Goal: Task Accomplishment & Management: Use online tool/utility

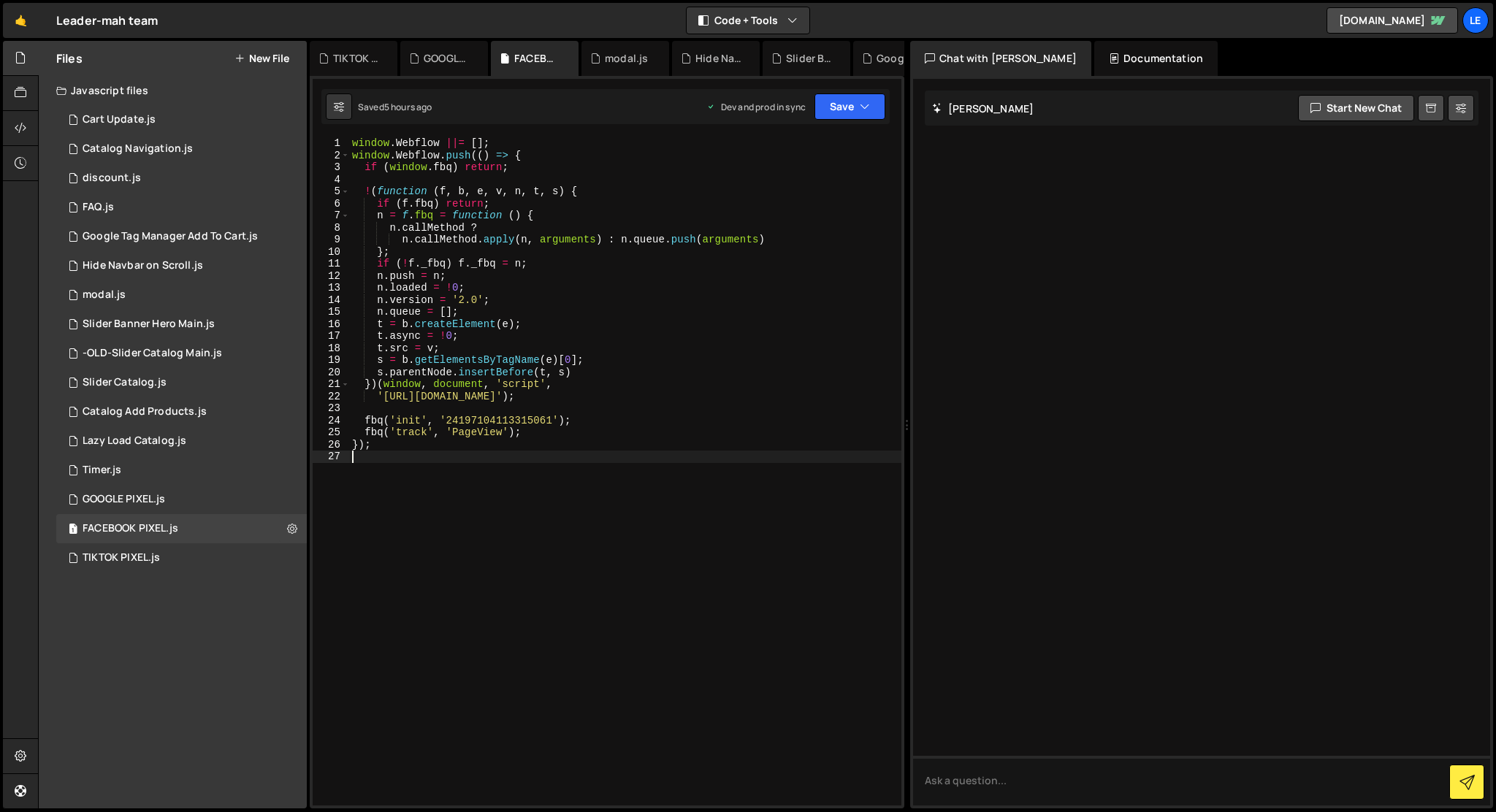
type textarea "});"
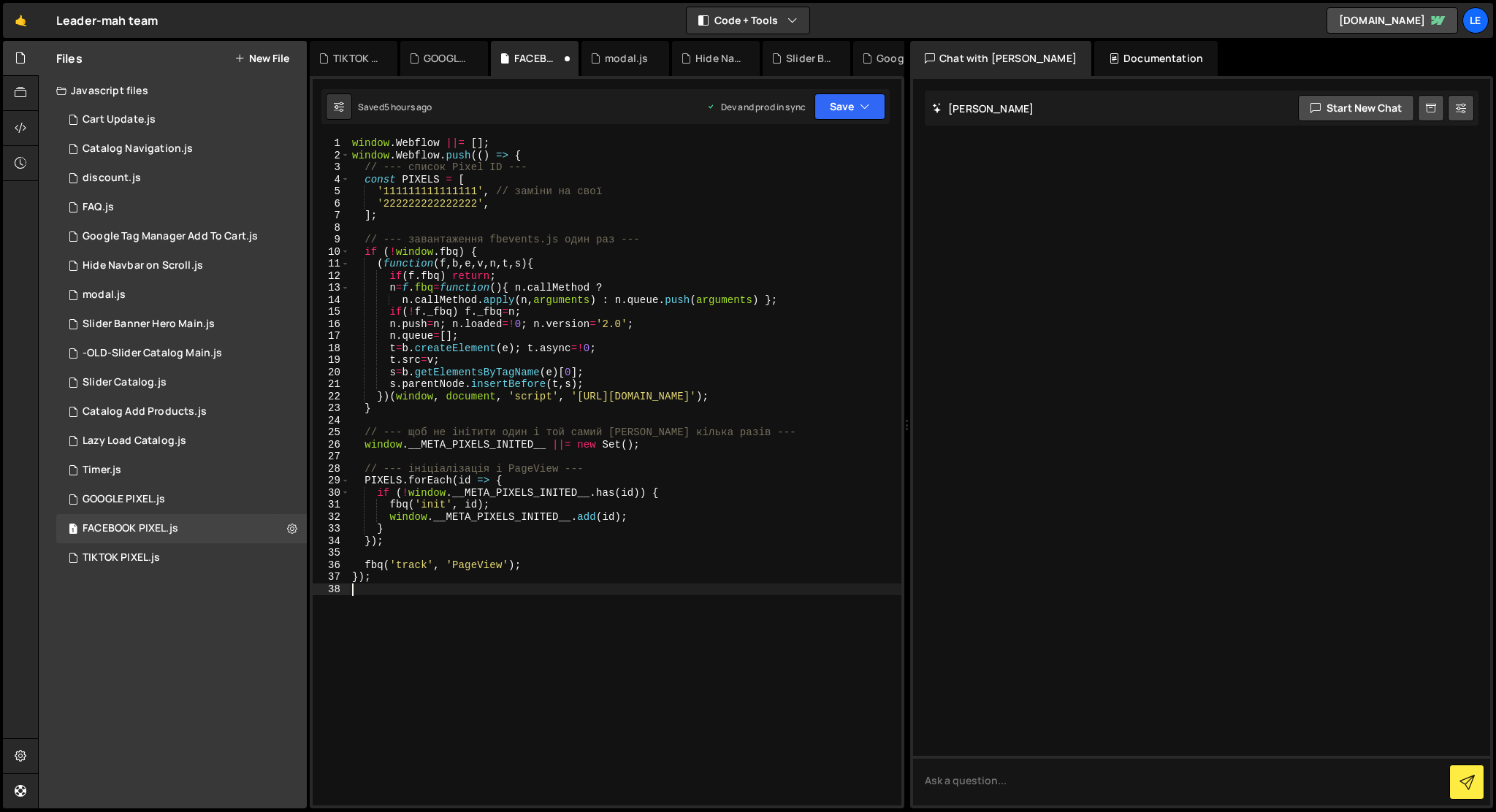
type textarea "});"
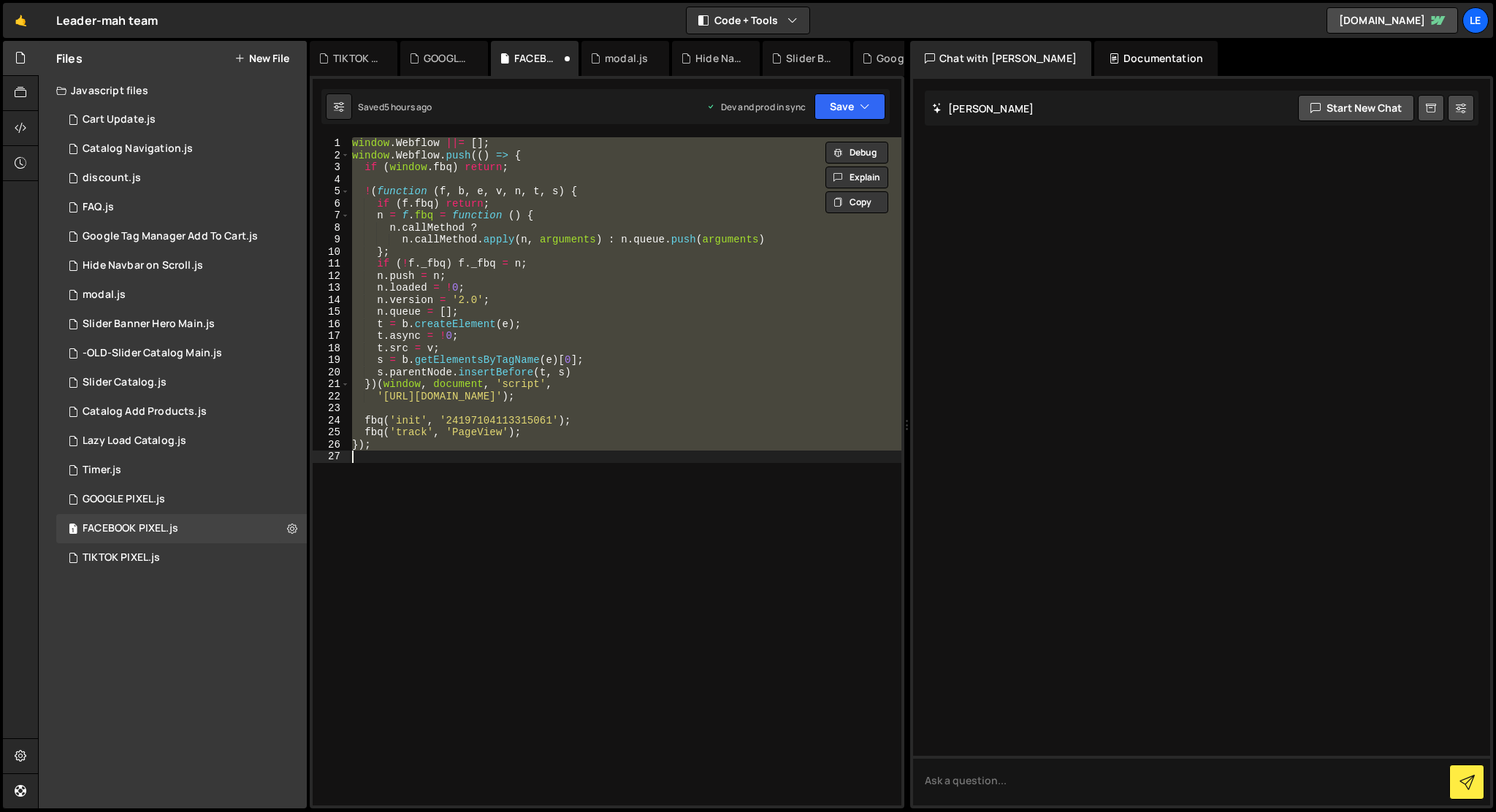
click at [466, 483] on div "window . Webflow ||= [ ] ; window . Webflow . push (( ) => { if ( window . fbq …" at bounding box center [625, 471] width 552 height 668
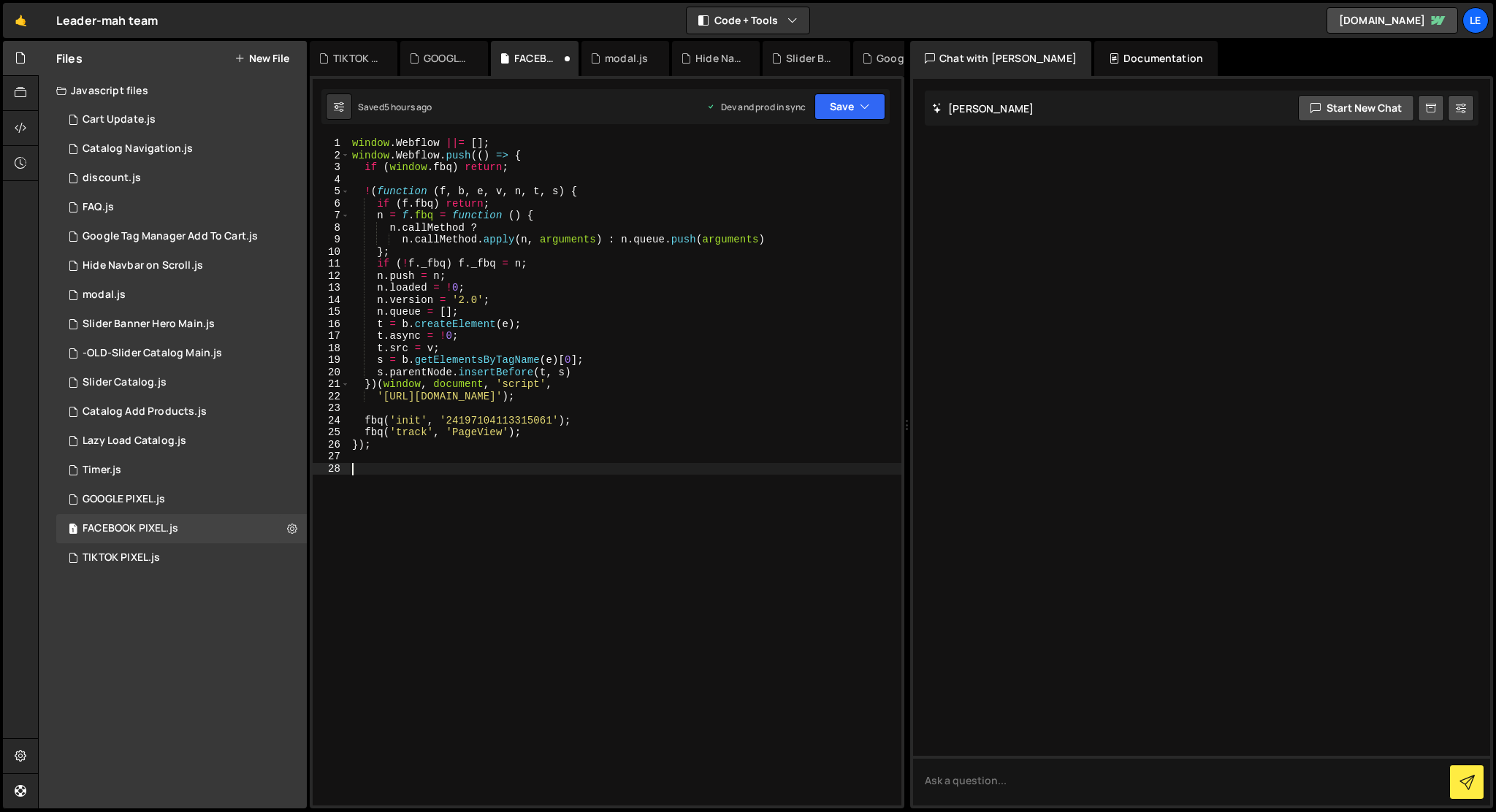
scroll to position [115, 0]
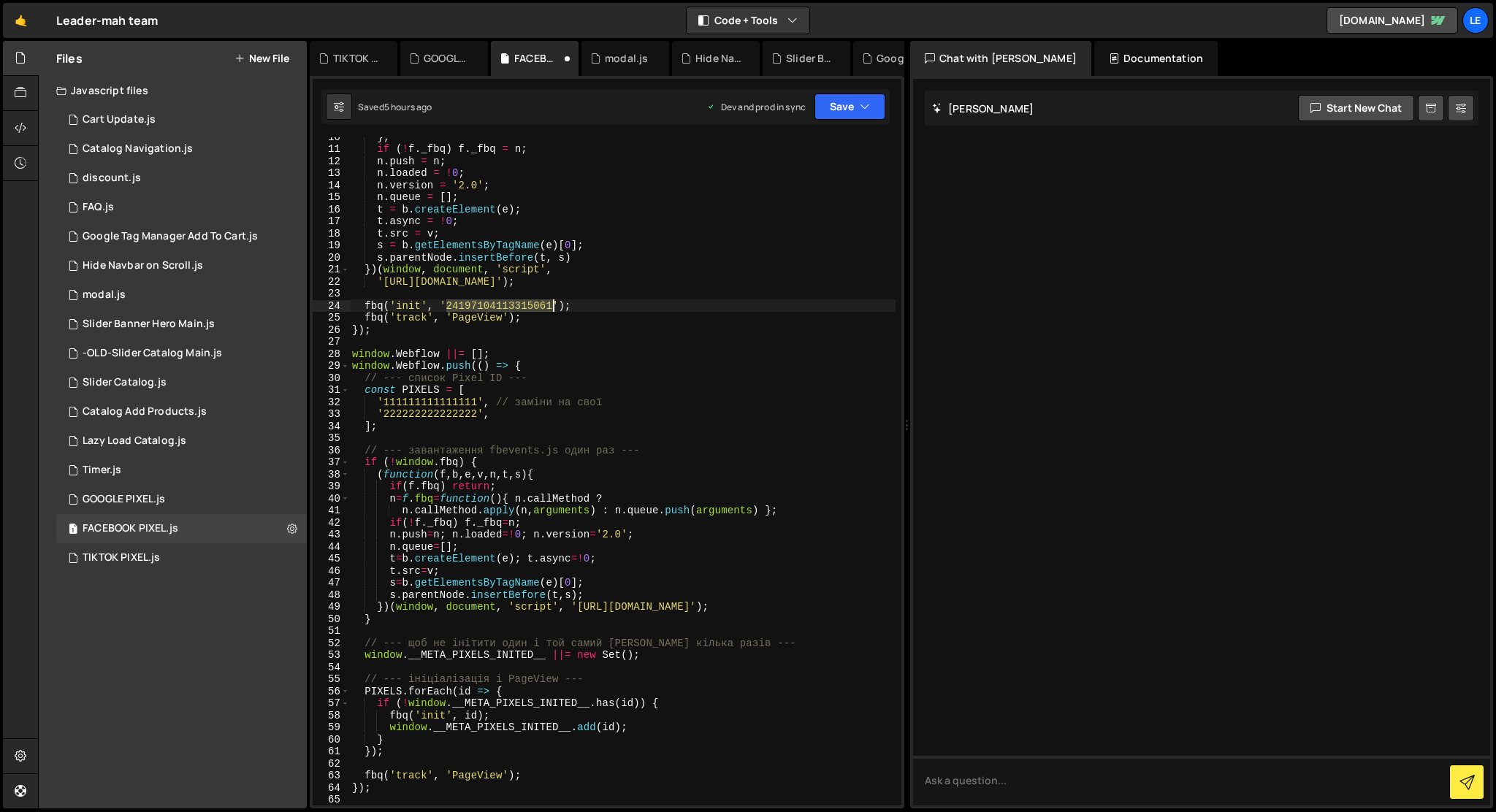
drag, startPoint x: 446, startPoint y: 304, endPoint x: 551, endPoint y: 300, distance: 105.1
click at [551, 300] on div "} ; if ( ! f . _fbq ) f . _fbq = n ; n . push = n ; n . loaded = ! 0 ; n . vers…" at bounding box center [622, 476] width 547 height 692
drag, startPoint x: 479, startPoint y: 402, endPoint x: 384, endPoint y: 404, distance: 95.0
click at [384, 404] on div "} ; if ( ! f . _fbq ) f . _fbq = n ; n . push = n ; n . loaded = ! 0 ; n . vers…" at bounding box center [622, 476] width 547 height 692
paste textarea "2419710411331506"
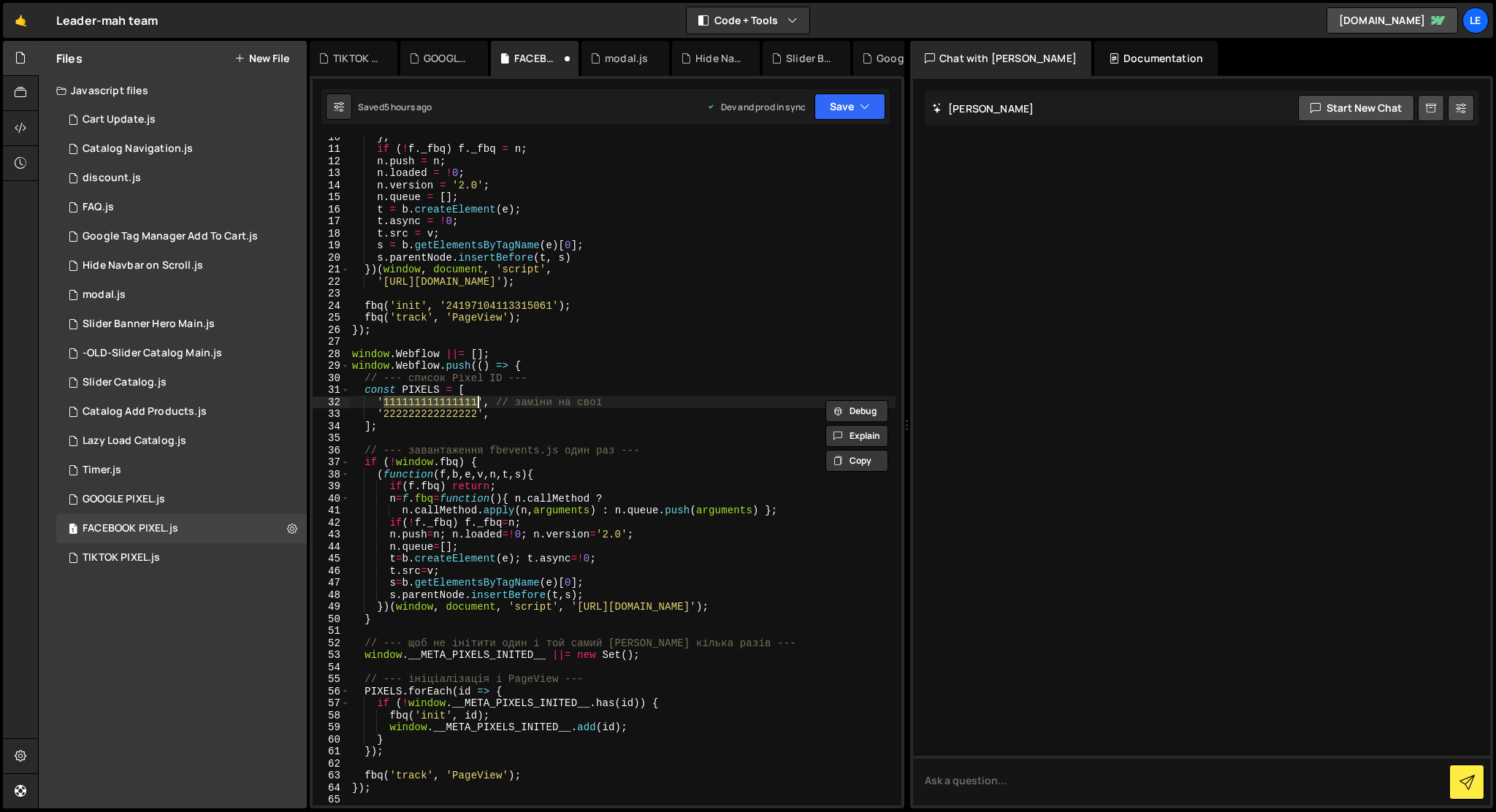
paste textarea "2419710411331506"
drag, startPoint x: 475, startPoint y: 414, endPoint x: 385, endPoint y: 413, distance: 90.0
click at [385, 413] on div "} ; if ( ! f . _fbq ) f . _fbq = n ; n . push = n ; n . loaded = ! 0 ; n . vers…" at bounding box center [622, 476] width 547 height 692
drag, startPoint x: 509, startPoint y: 402, endPoint x: 619, endPoint y: 400, distance: 110.0
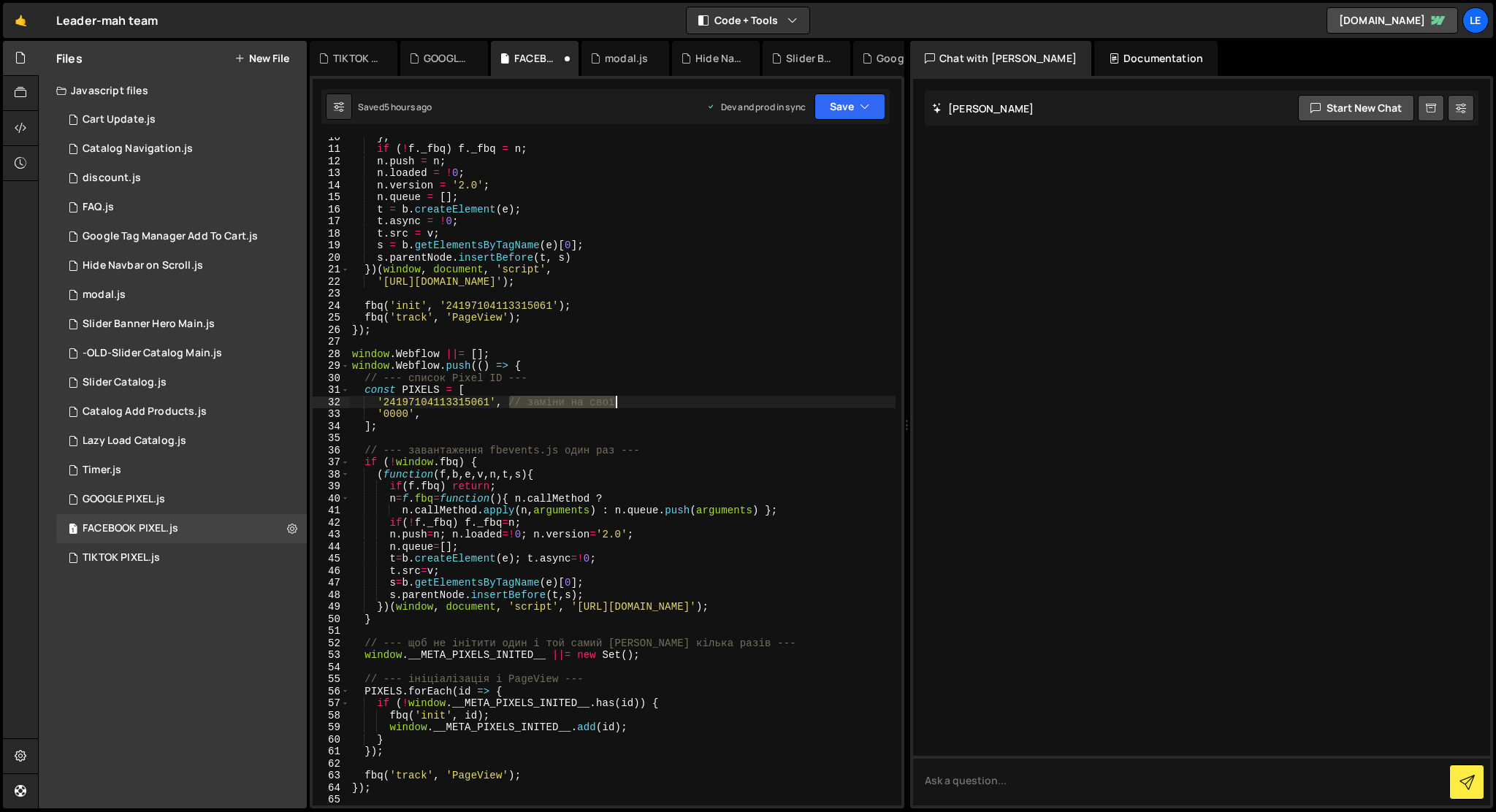
click at [619, 400] on div "} ; if ( ! f . _fbq ) f . _fbq = n ; n . push = n ; n . loaded = ! 0 ; n . vers…" at bounding box center [622, 476] width 547 height 692
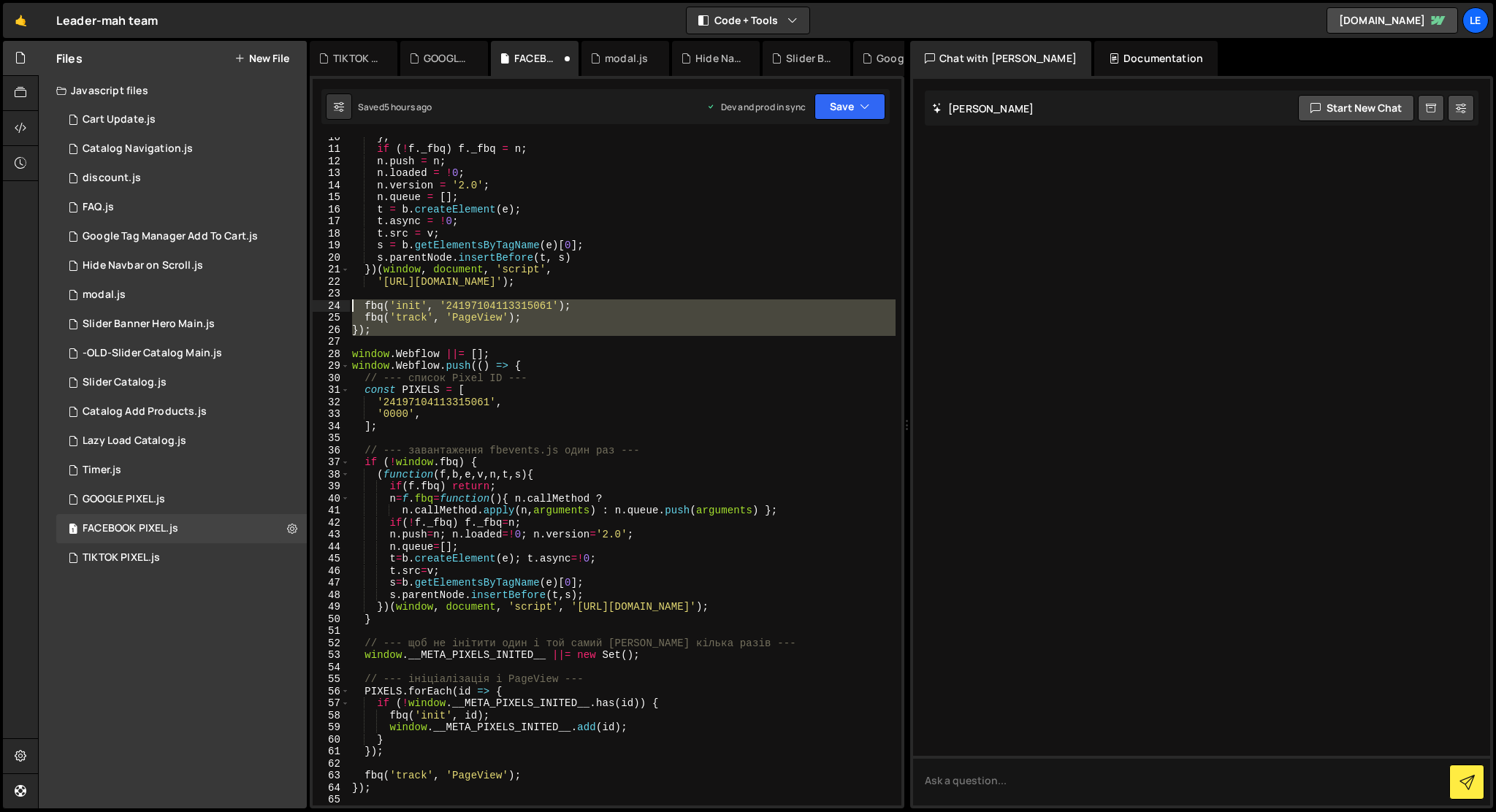
scroll to position [0, 0]
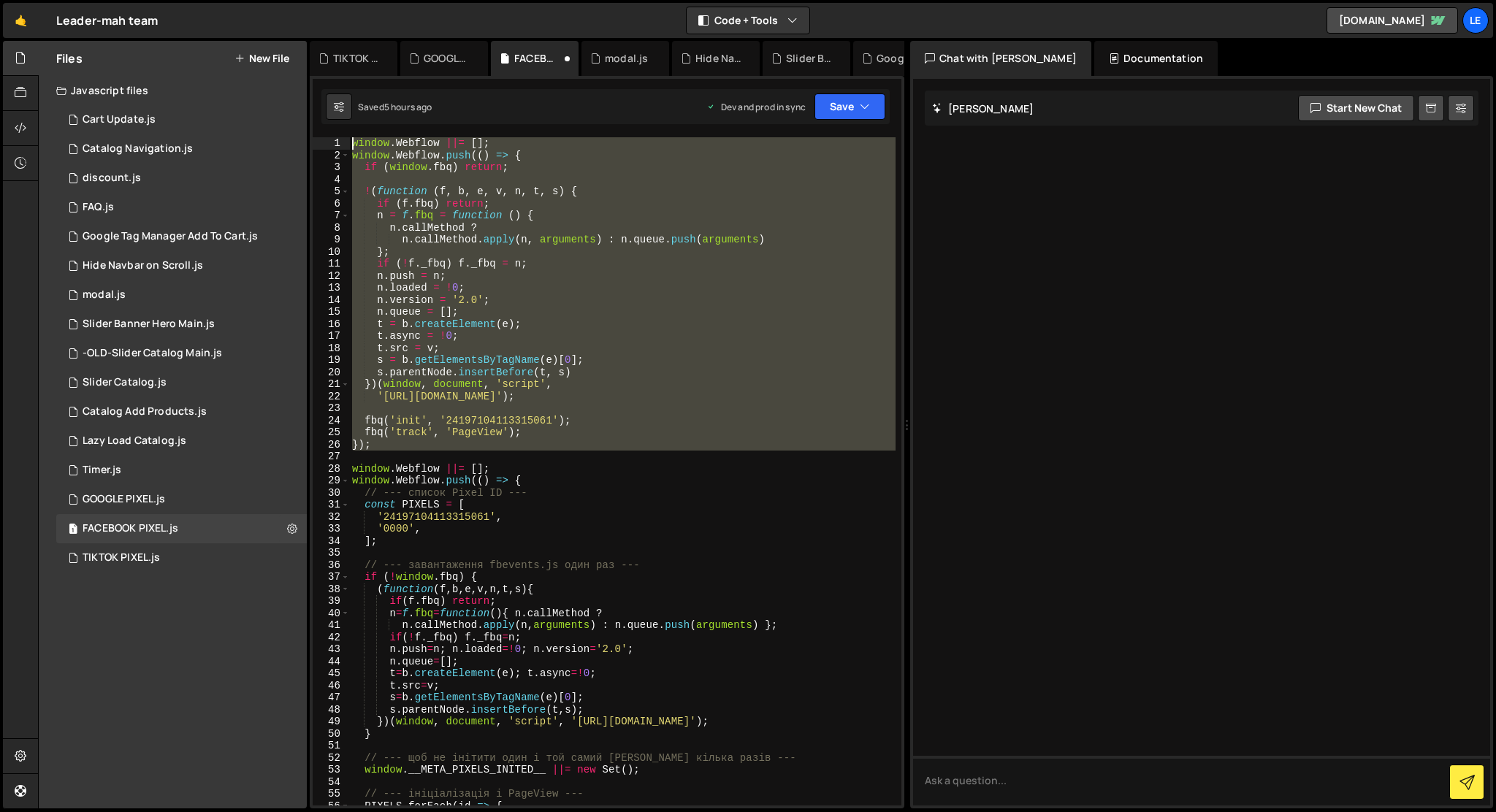
drag, startPoint x: 355, startPoint y: 343, endPoint x: 296, endPoint y: 16, distance: 332.3
click at [296, 16] on div "Hold on a sec... Are you certain you wish to leave this page? Any changes you'v…" at bounding box center [748, 406] width 1496 height 812
type textarea "window.Webflow ||= []; window.Webflow.push(() => {"
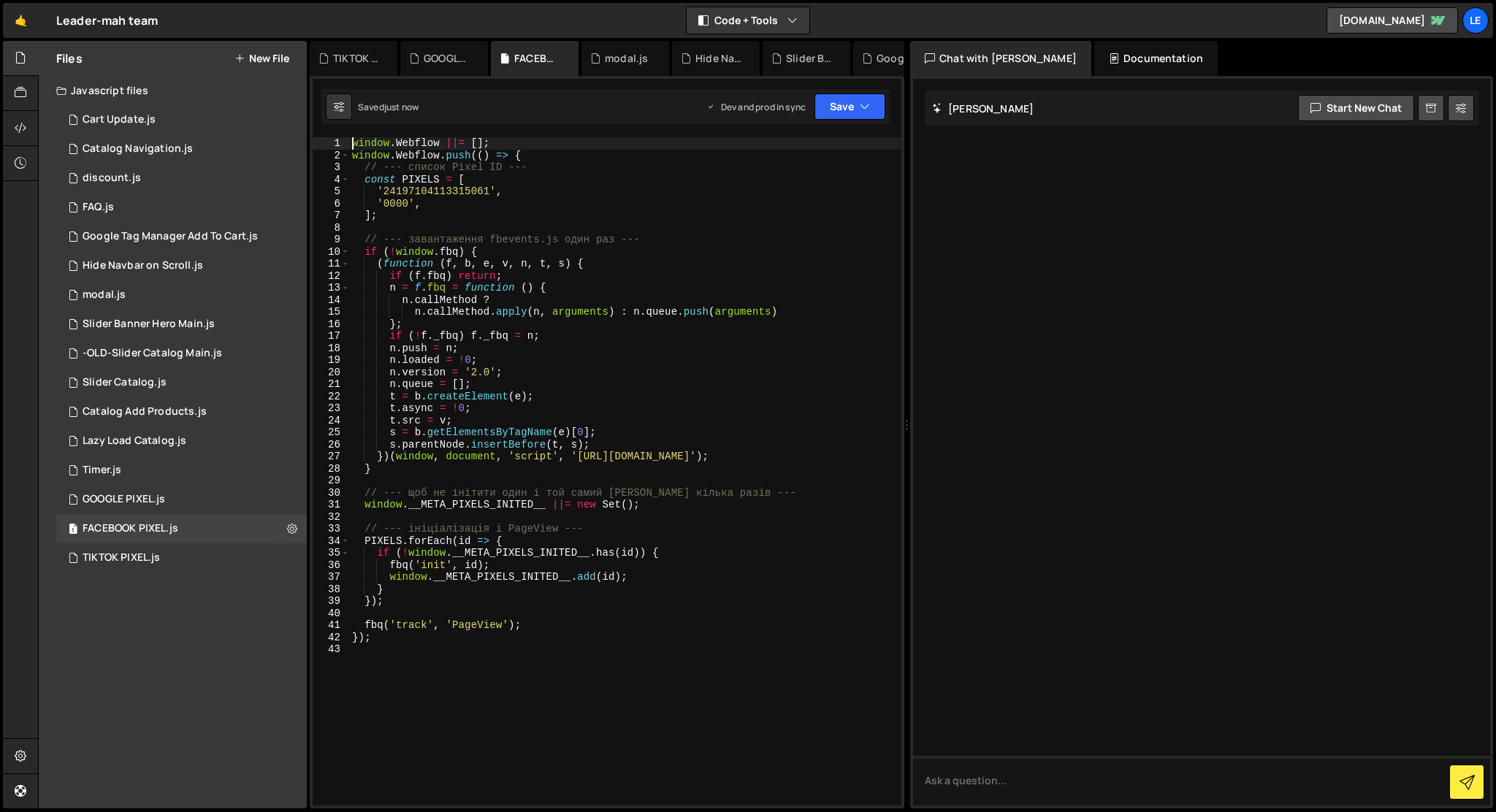
type textarea "window.Webflow ||= [];"
click at [203, 374] on div "1 Slider Catalog.js 0" at bounding box center [181, 382] width 251 height 29
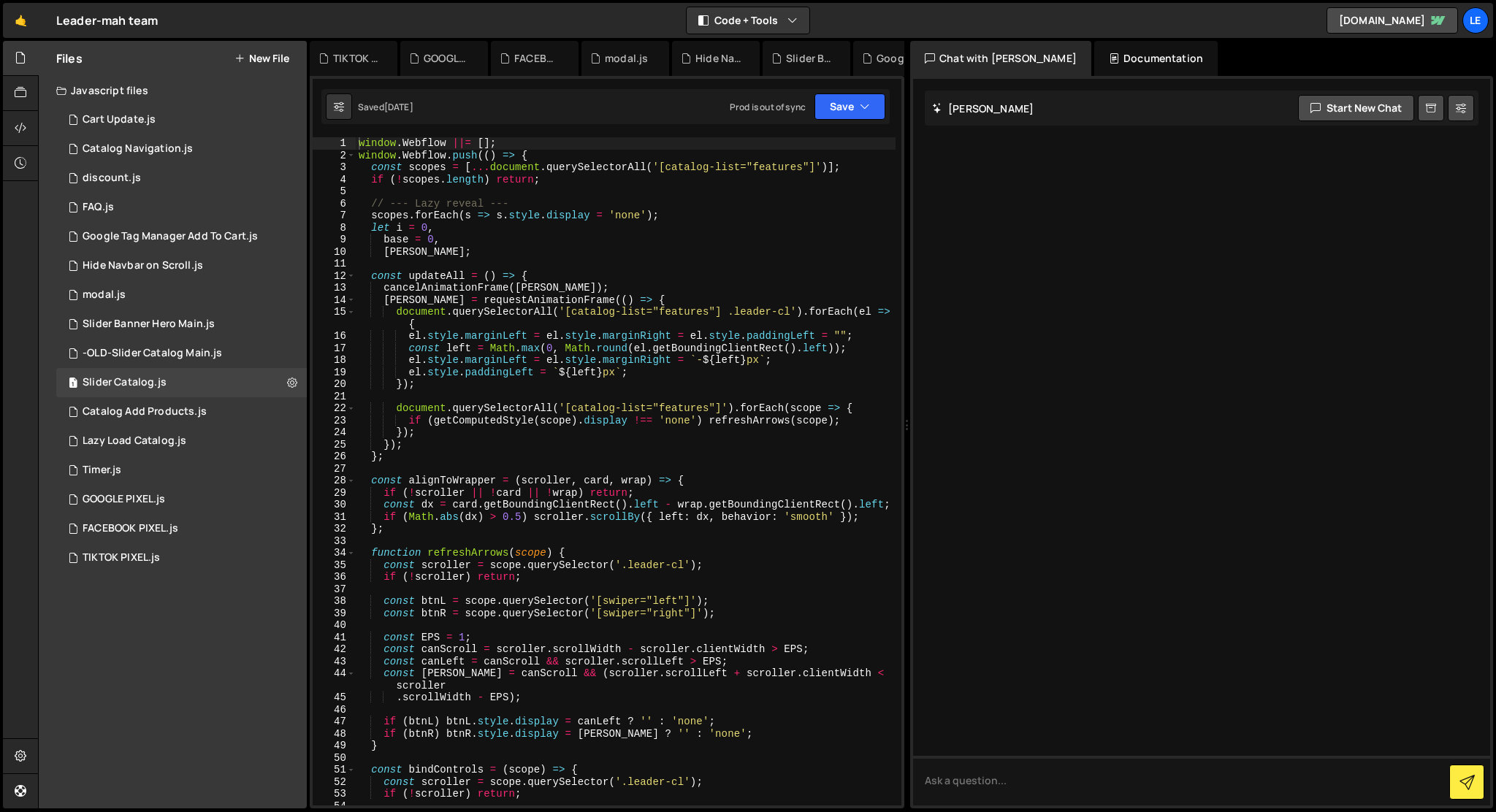
type textarea "const scopes = [...document.querySelectorAll('[catalog-list="features"]')];"
drag, startPoint x: 666, startPoint y: 167, endPoint x: 811, endPoint y: 162, distance: 145.1
click at [811, 162] on div "window . Webflow ||= [ ] ; window . Webflow . push (( ) => { const scopes = [ .…" at bounding box center [626, 483] width 540 height 692
